Goal: Information Seeking & Learning: Learn about a topic

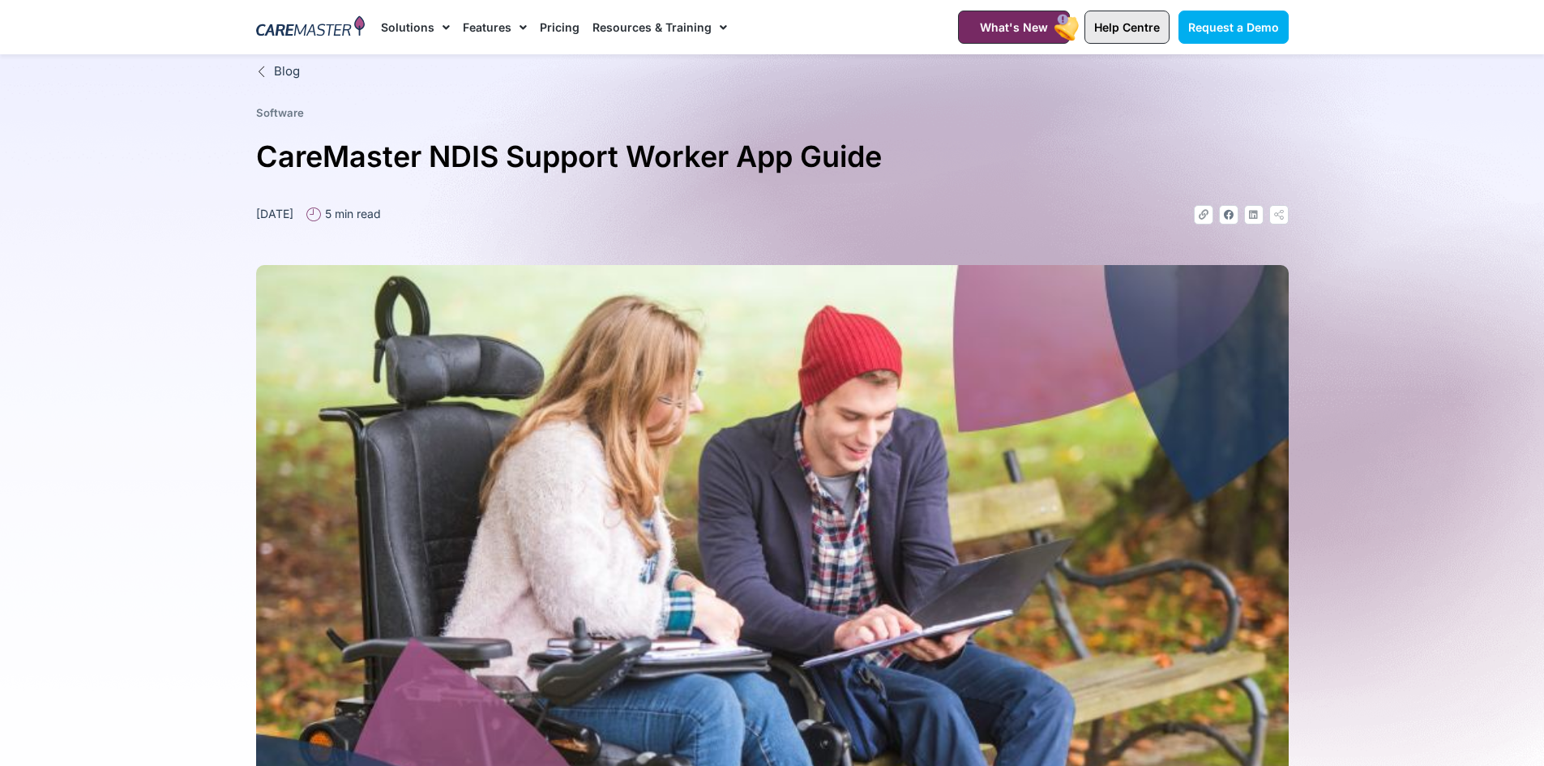
click at [1122, 20] on span "Help Centre" at bounding box center [1127, 27] width 66 height 14
click at [1154, 36] on link "Help Centre" at bounding box center [1126, 27] width 85 height 33
click at [1156, 22] on span "Help Centre" at bounding box center [1127, 27] width 66 height 14
